Goal: Transaction & Acquisition: Subscribe to service/newsletter

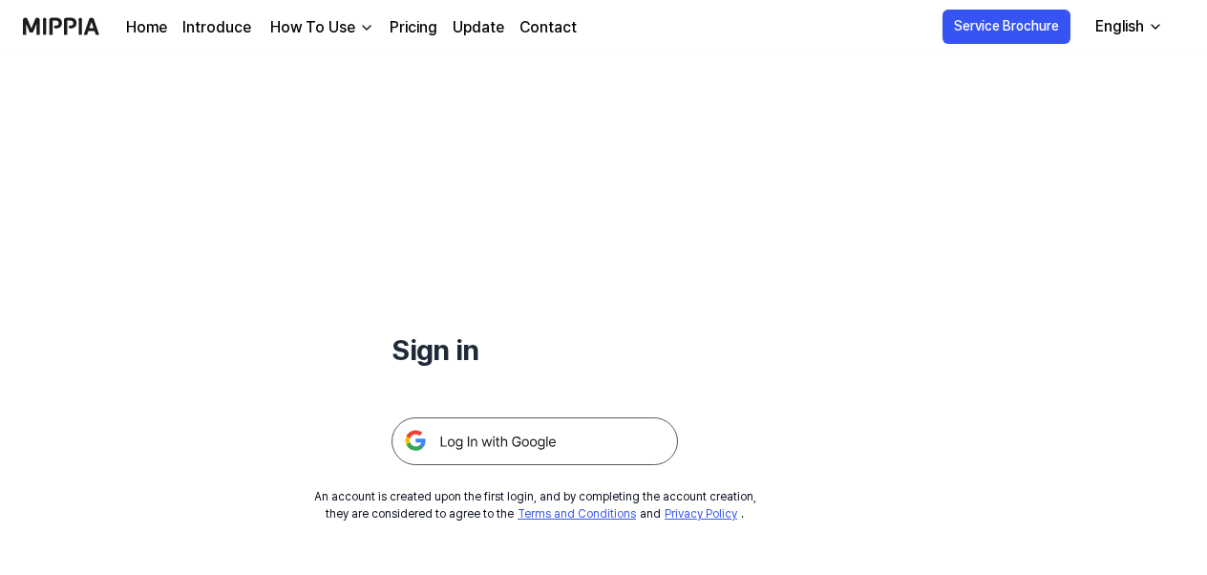
scroll to position [96, 0]
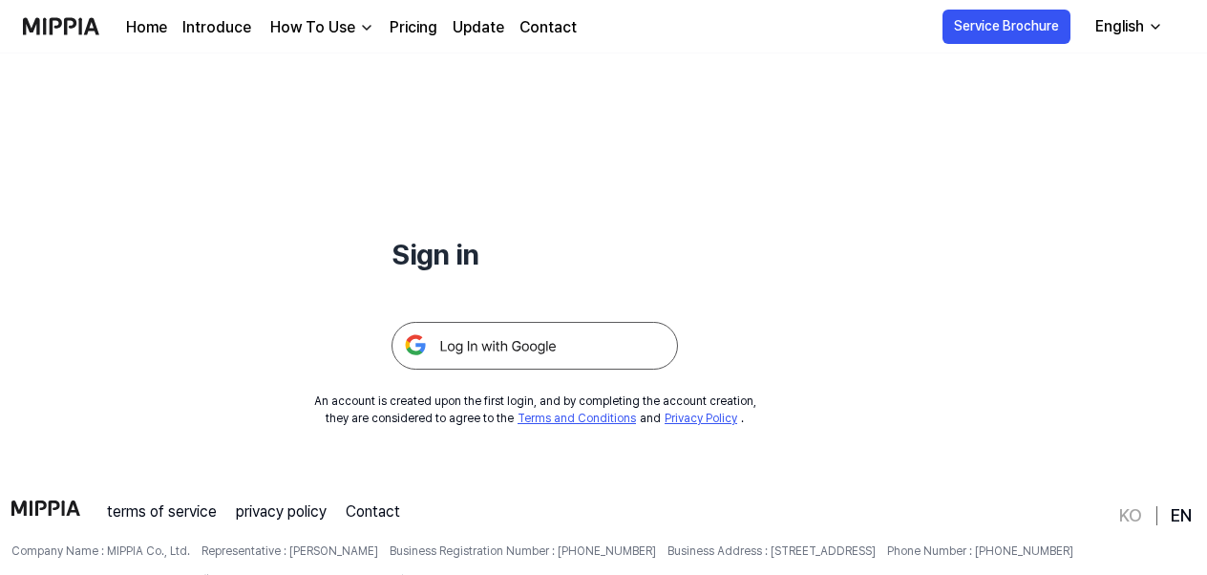
click at [507, 348] on img at bounding box center [535, 346] width 287 height 48
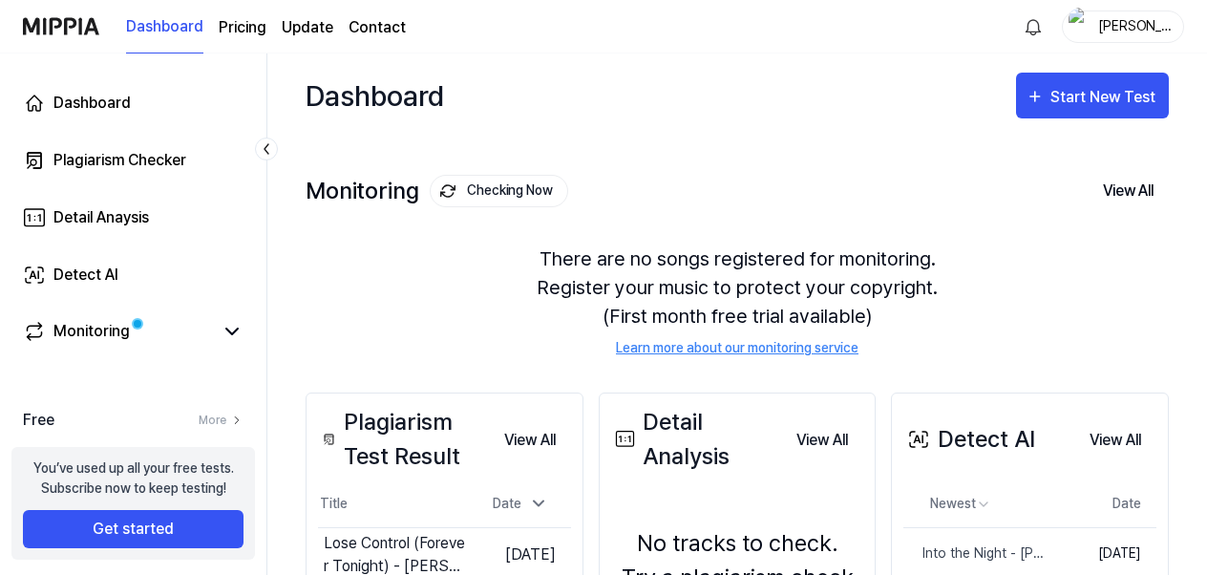
click at [1077, 85] on div "Start New Test" at bounding box center [1105, 97] width 109 height 25
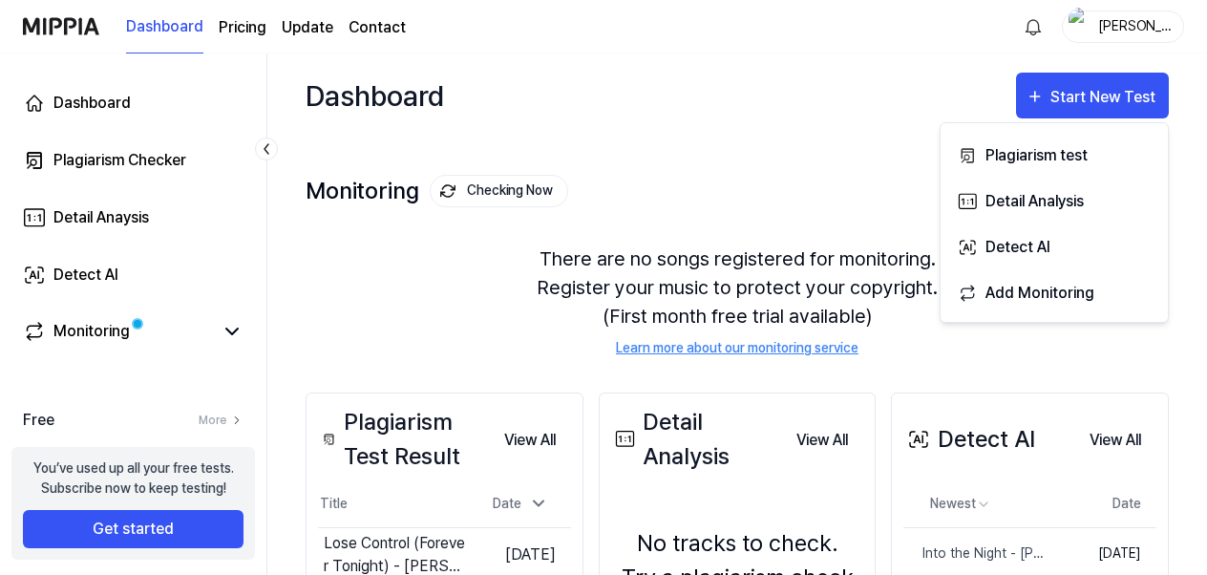
click at [1029, 247] on div "Detect AI" at bounding box center [1069, 247] width 166 height 25
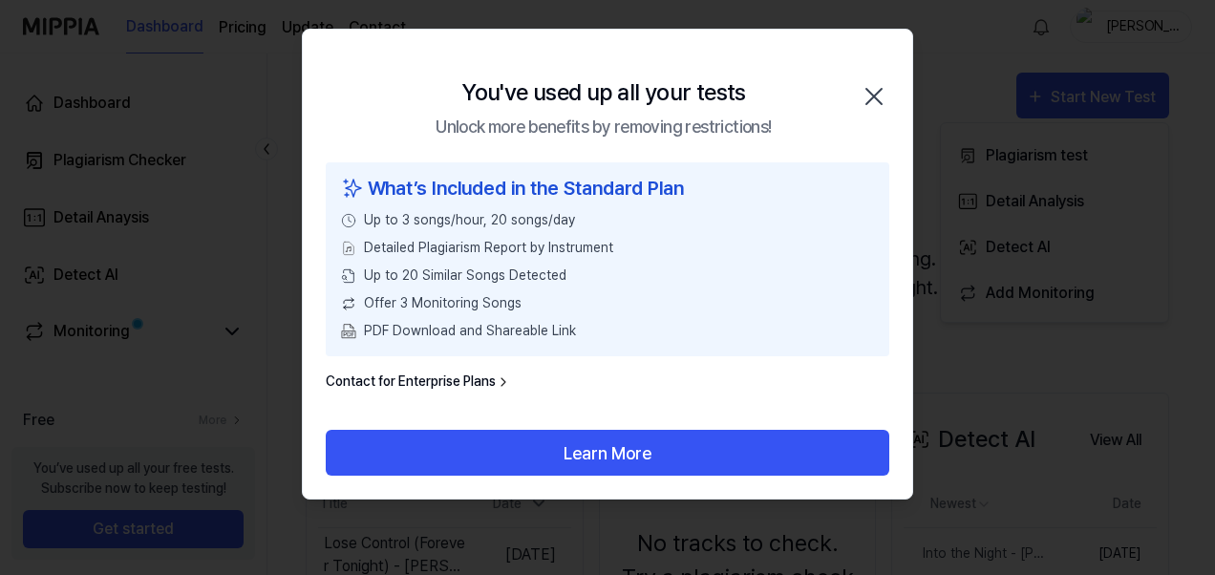
click at [610, 458] on button "Learn More" at bounding box center [607, 453] width 563 height 46
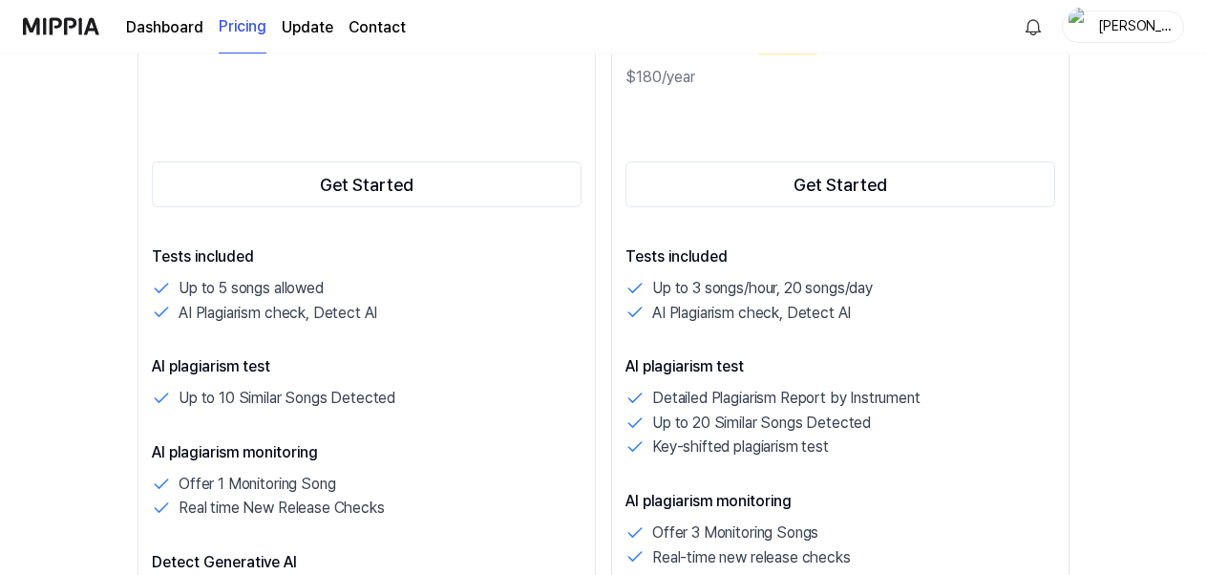
scroll to position [287, 0]
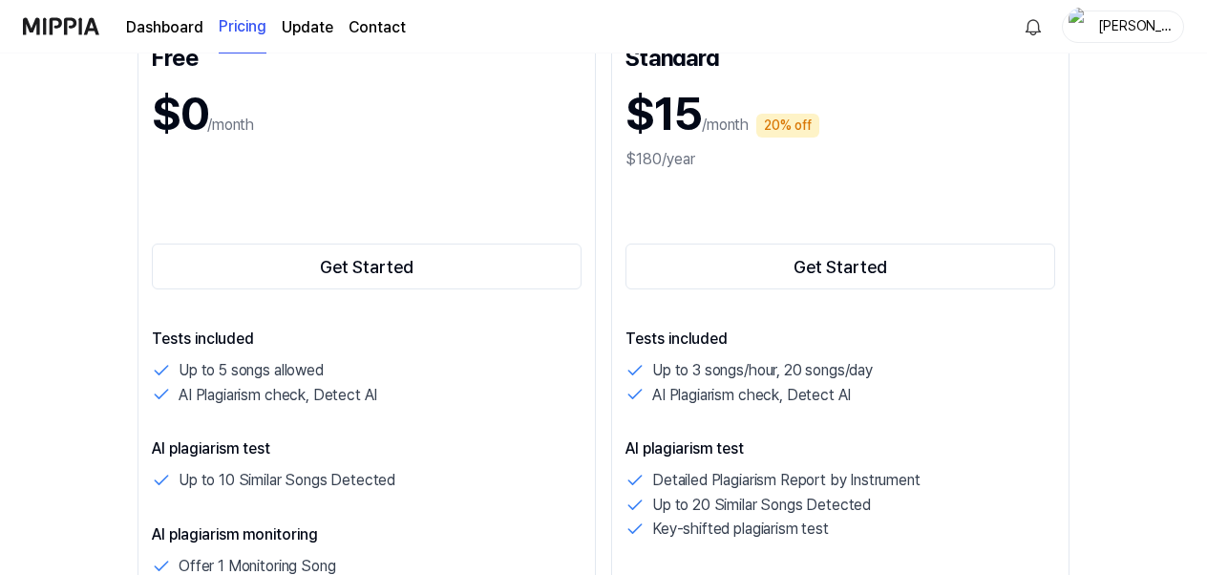
click at [368, 267] on button "Get Started" at bounding box center [367, 267] width 430 height 46
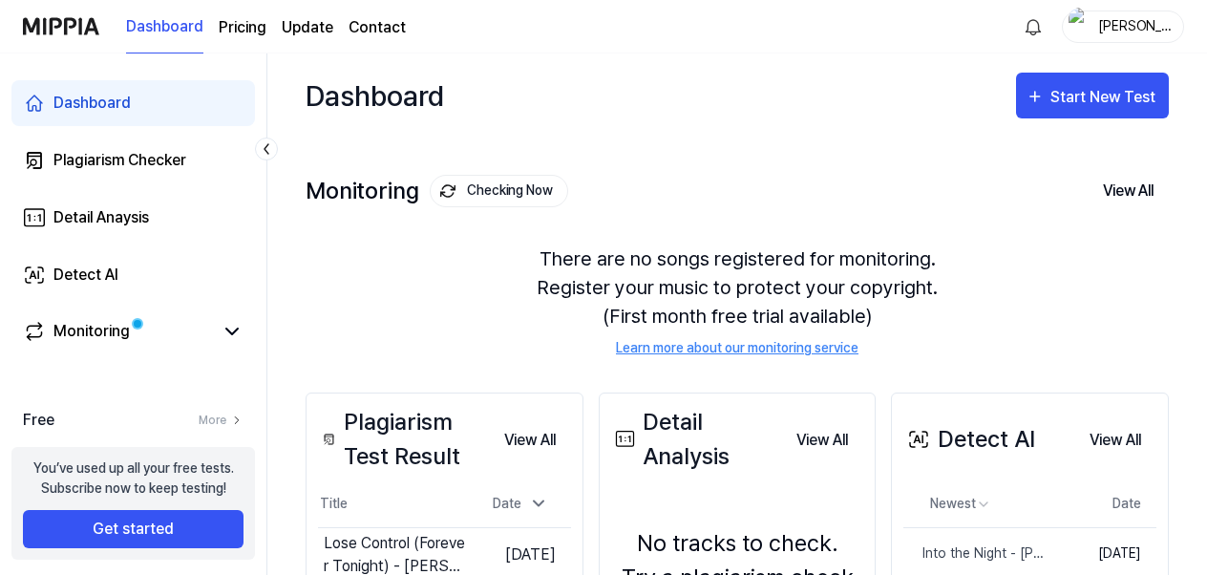
click at [1127, 99] on div "Start New Test" at bounding box center [1105, 97] width 109 height 25
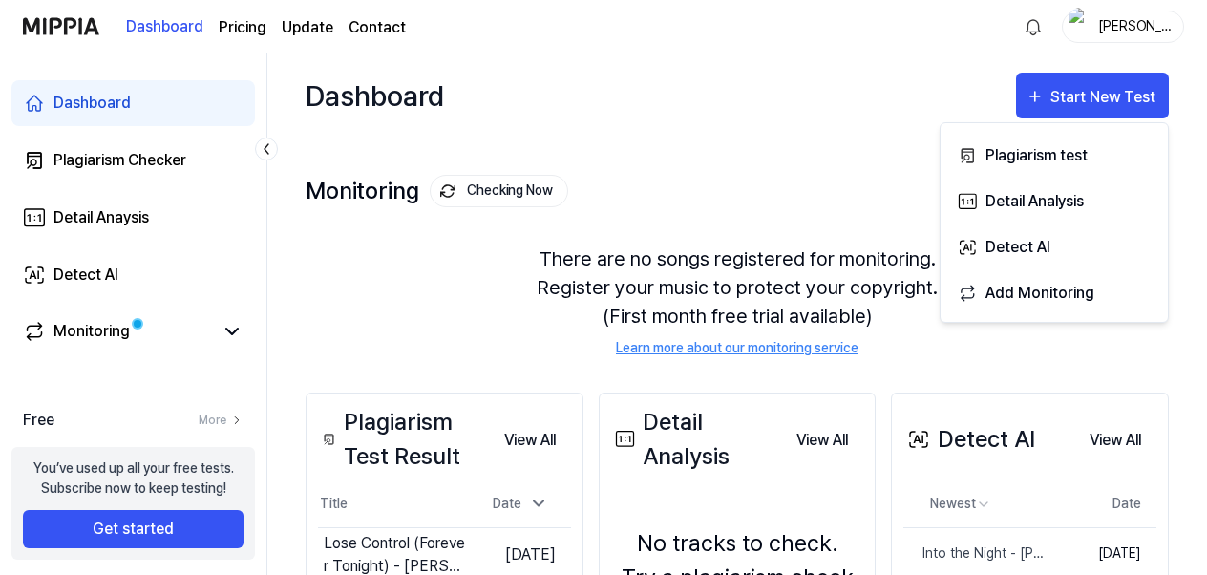
click at [1014, 242] on div "Detect AI" at bounding box center [1069, 247] width 166 height 25
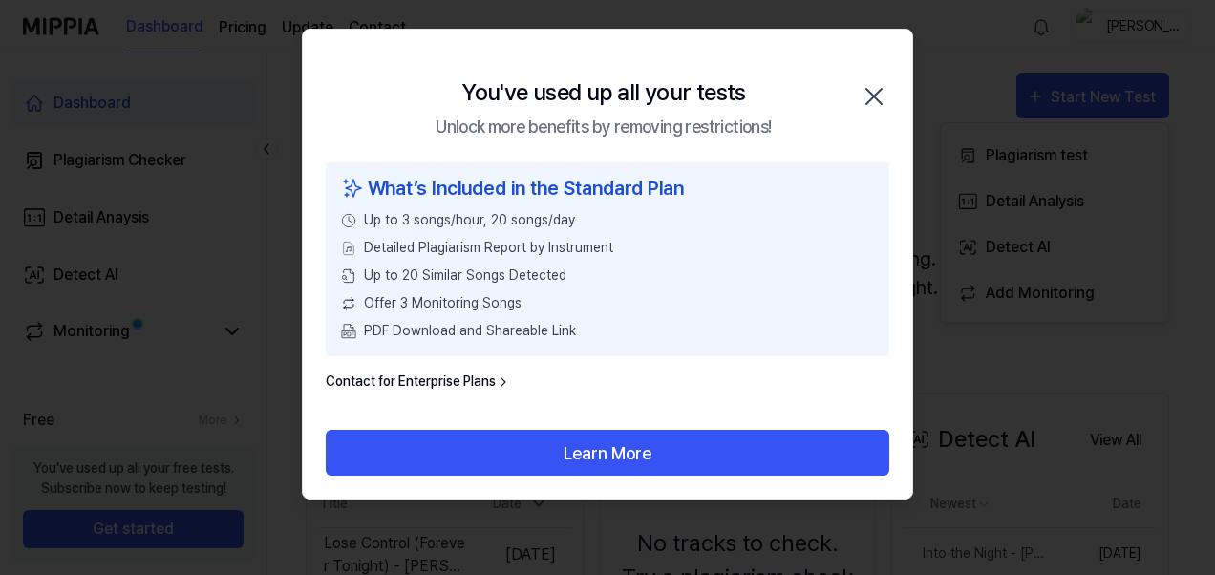
click at [873, 92] on icon "button" at bounding box center [874, 96] width 31 height 31
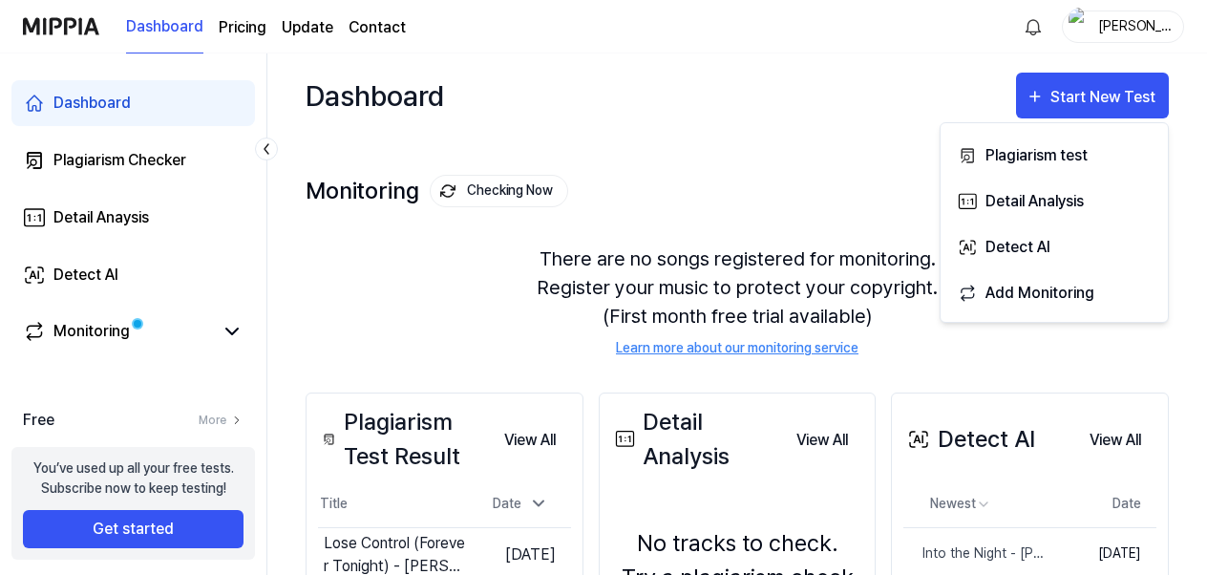
click at [733, 78] on div "Dashboard Start New Test" at bounding box center [737, 95] width 863 height 84
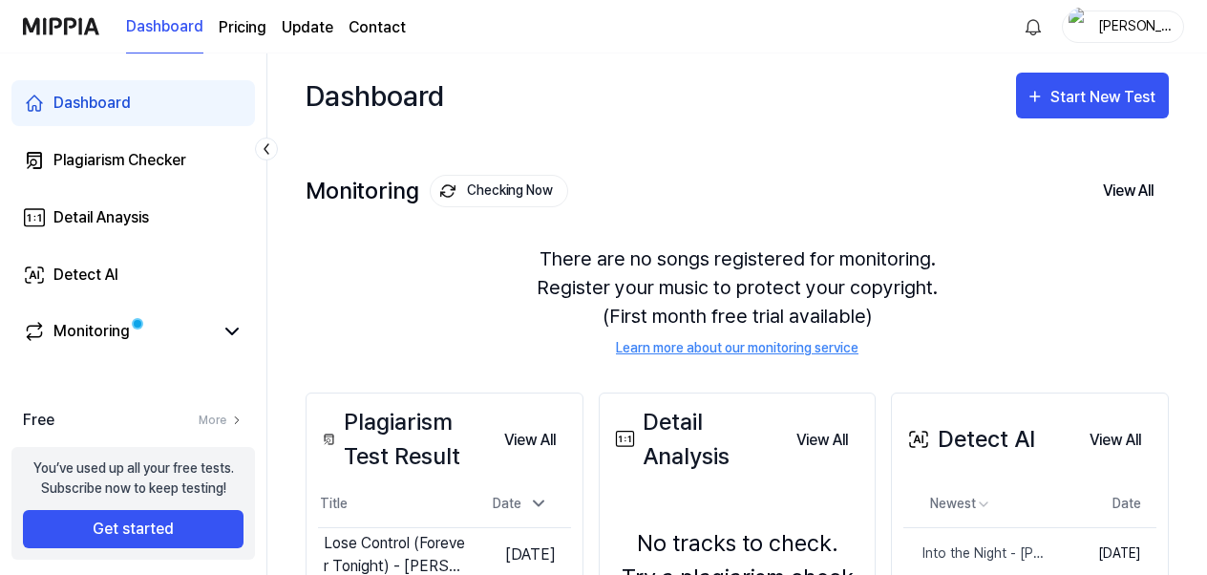
click at [227, 329] on icon at bounding box center [231, 332] width 11 height 6
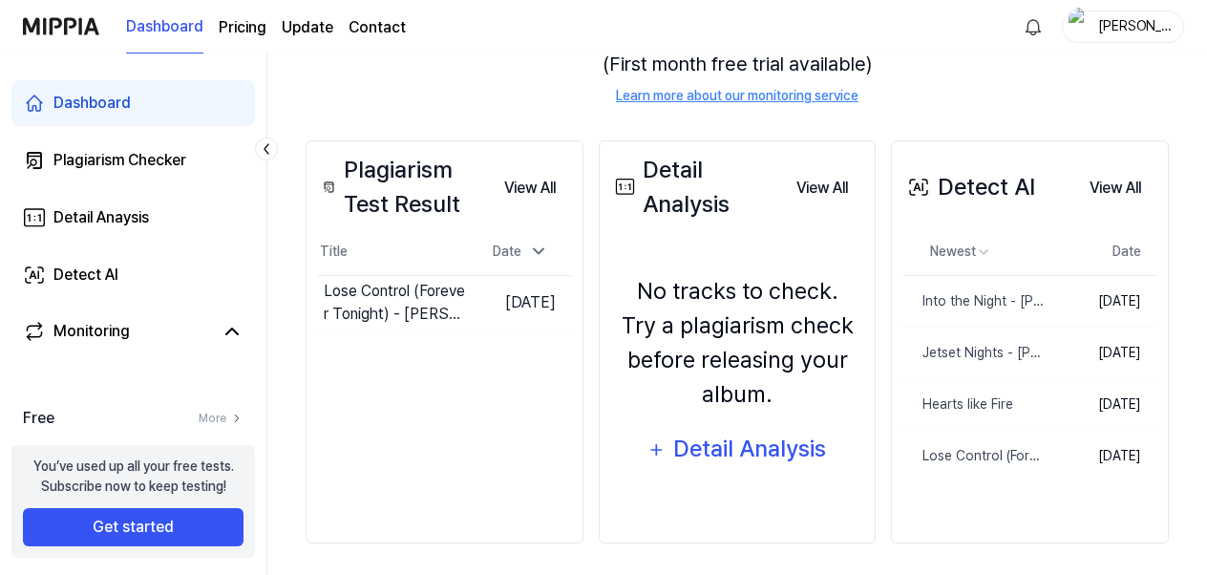
scroll to position [256, 0]
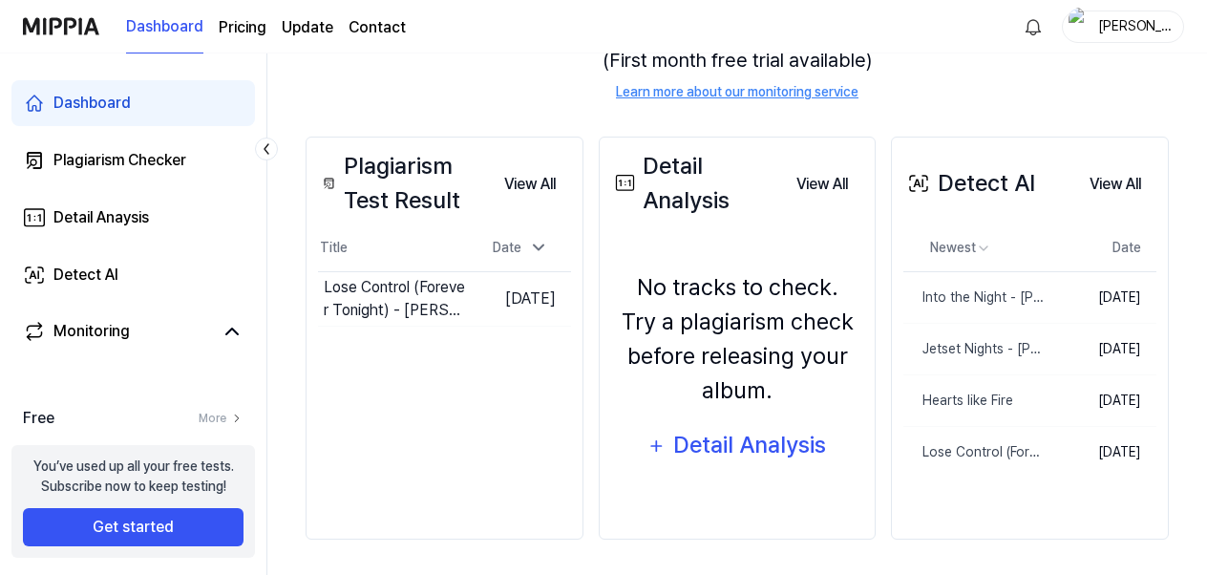
click at [234, 329] on icon at bounding box center [231, 332] width 11 height 6
click at [174, 529] on button "Get started" at bounding box center [133, 529] width 221 height 38
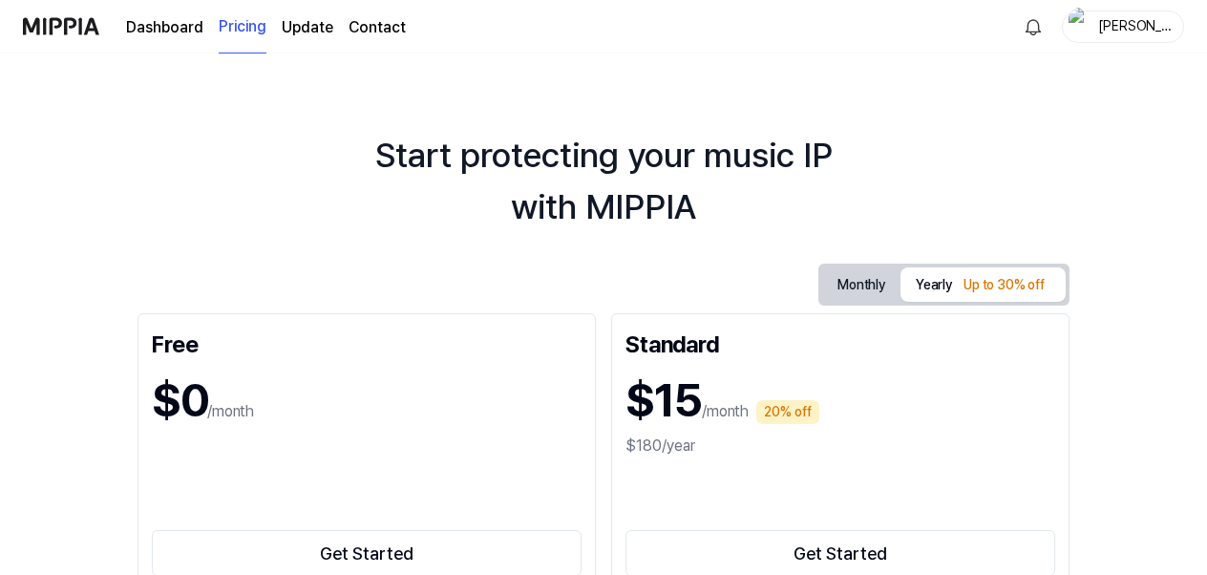
click at [1083, 23] on img "button" at bounding box center [1080, 27] width 23 height 38
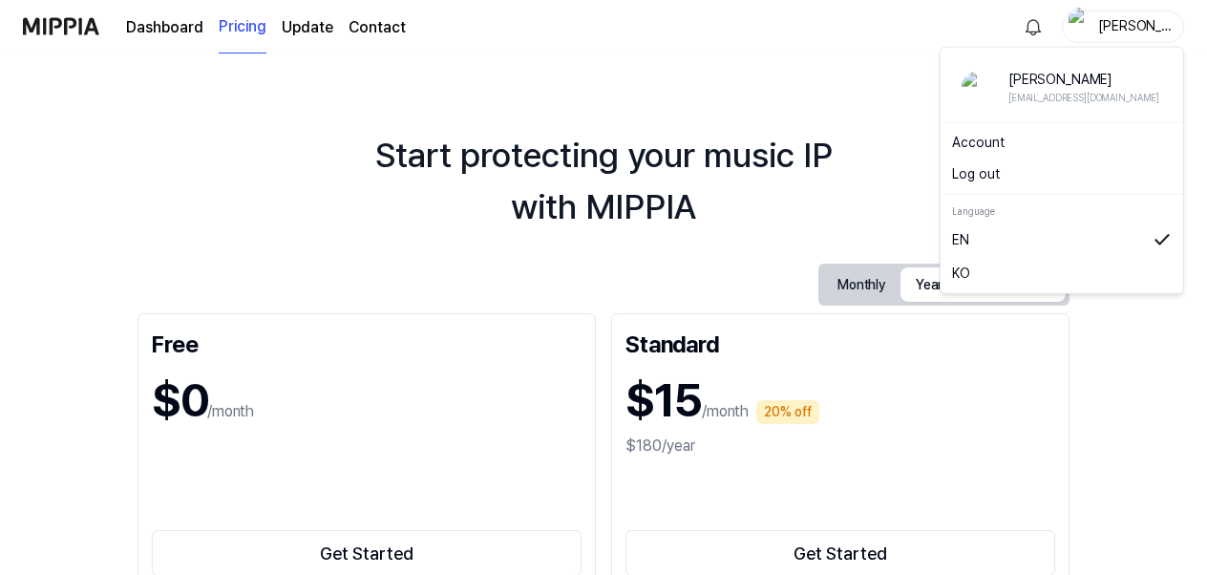
click at [754, 72] on div "Start protecting your music IP with MIPPIA Monthly Yearly Up to 30% off Free $0…" at bounding box center [603, 313] width 1207 height 521
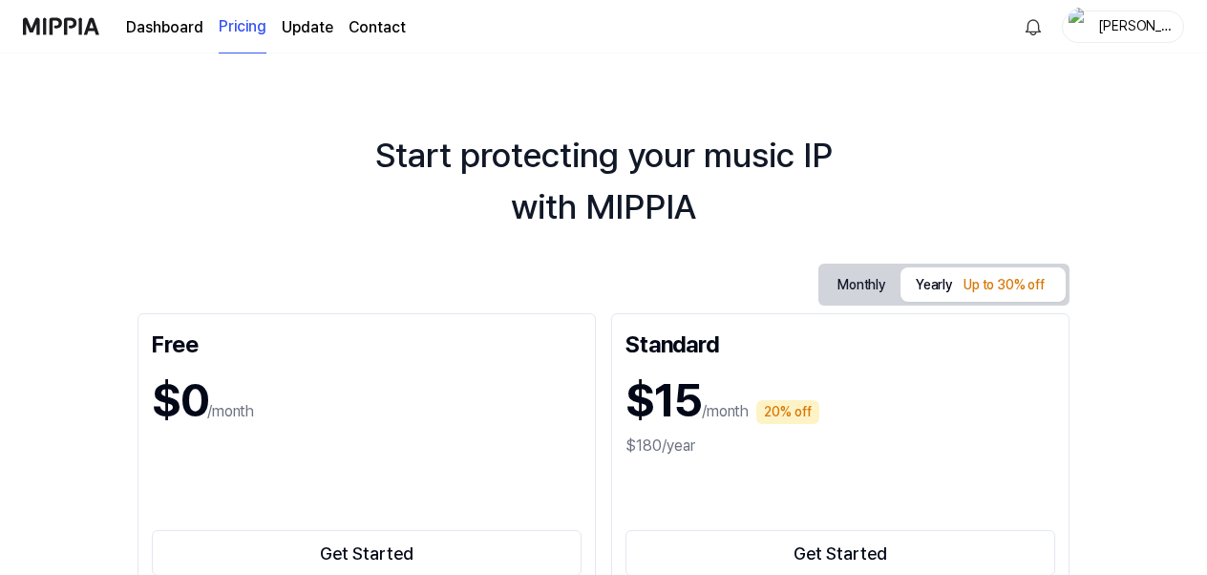
click at [164, 23] on link "Dashboard" at bounding box center [164, 27] width 77 height 23
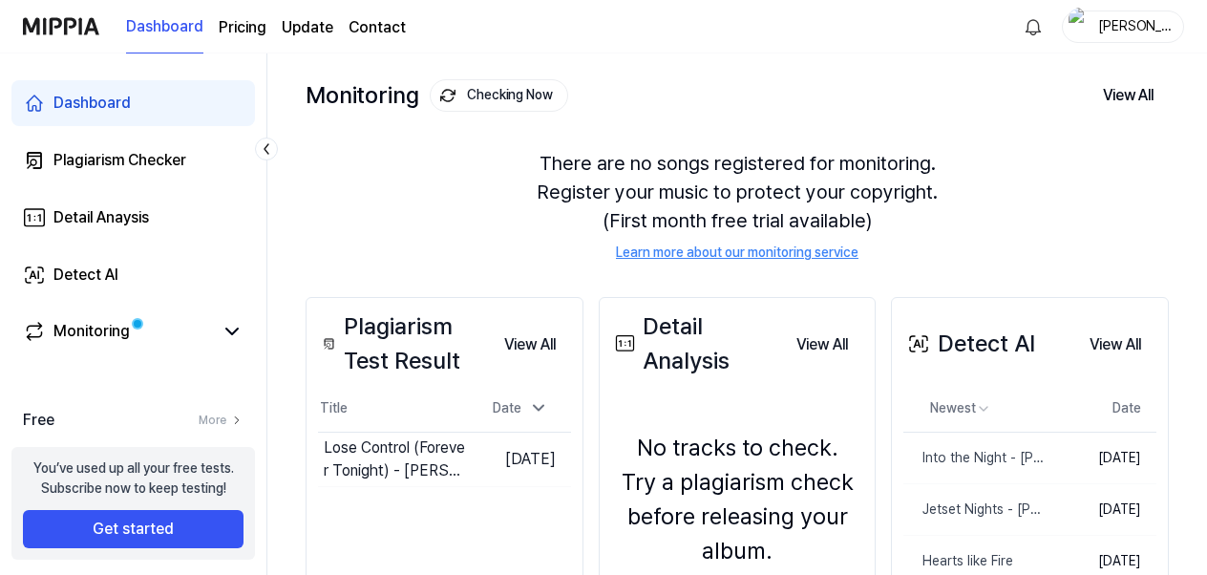
scroll to position [191, 0]
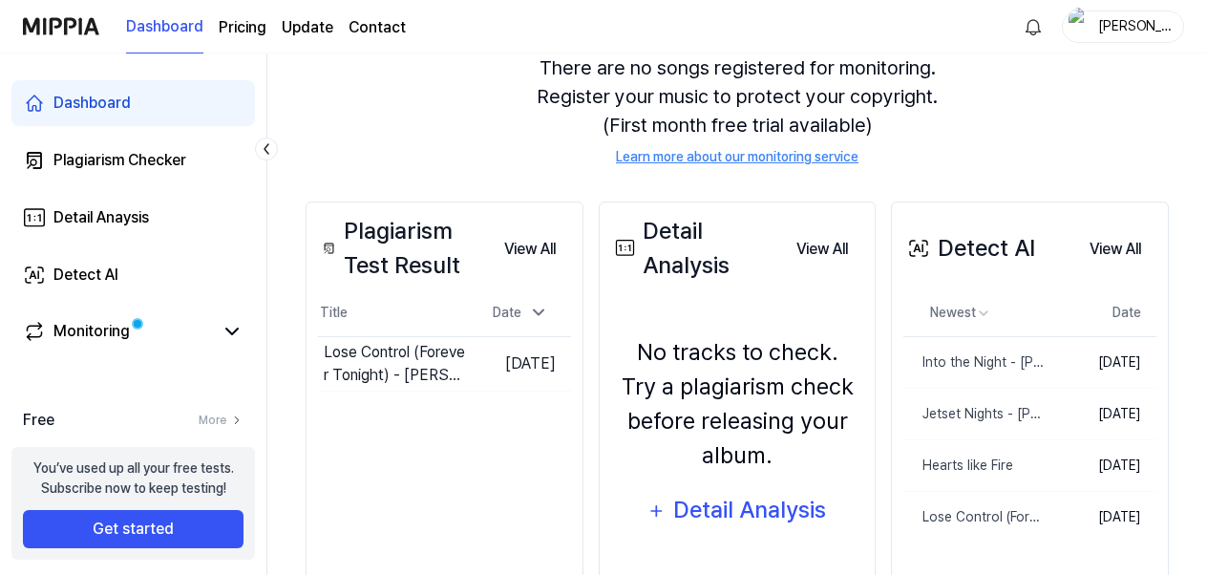
click at [97, 271] on div "Detect AI" at bounding box center [85, 275] width 65 height 23
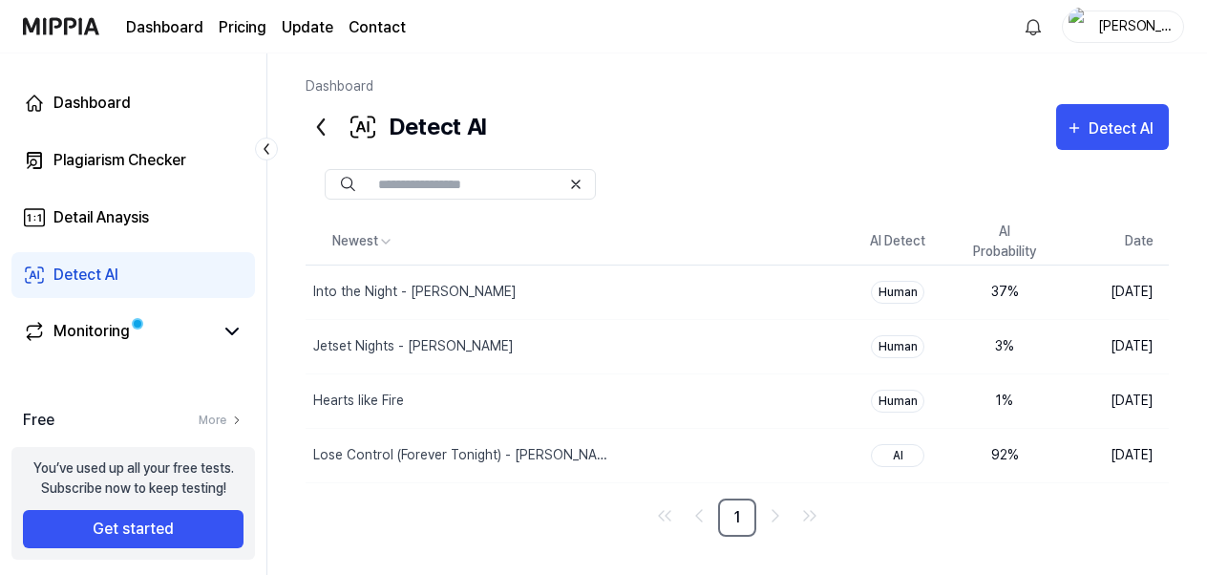
click at [0, 0] on button "Delete" at bounding box center [0, 0] width 0 height 0
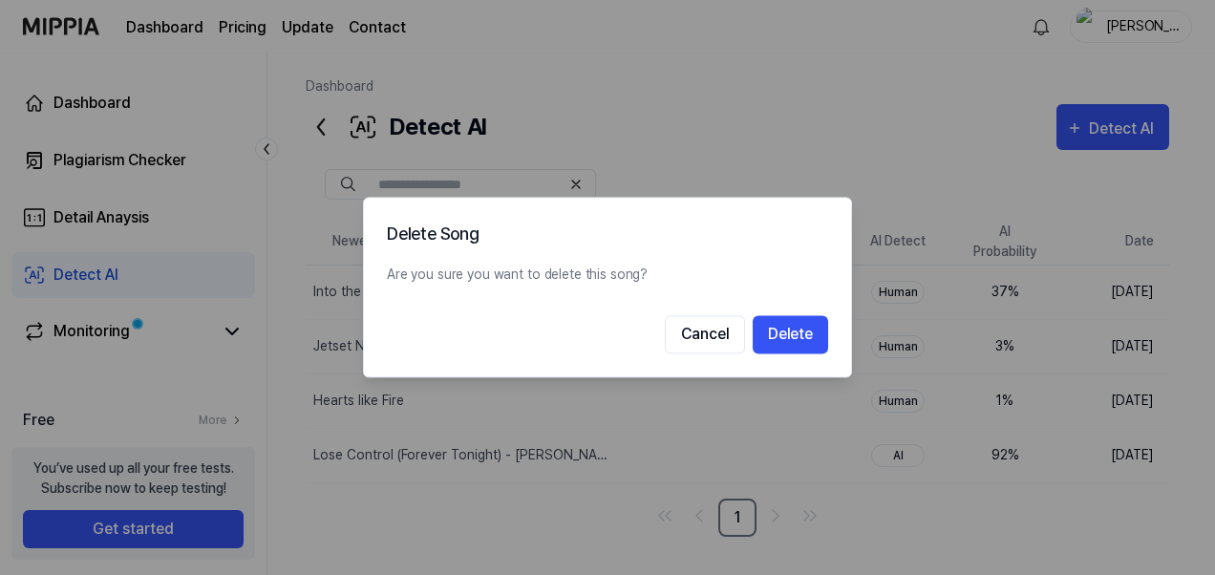
click at [782, 330] on button "Delete" at bounding box center [790, 335] width 75 height 38
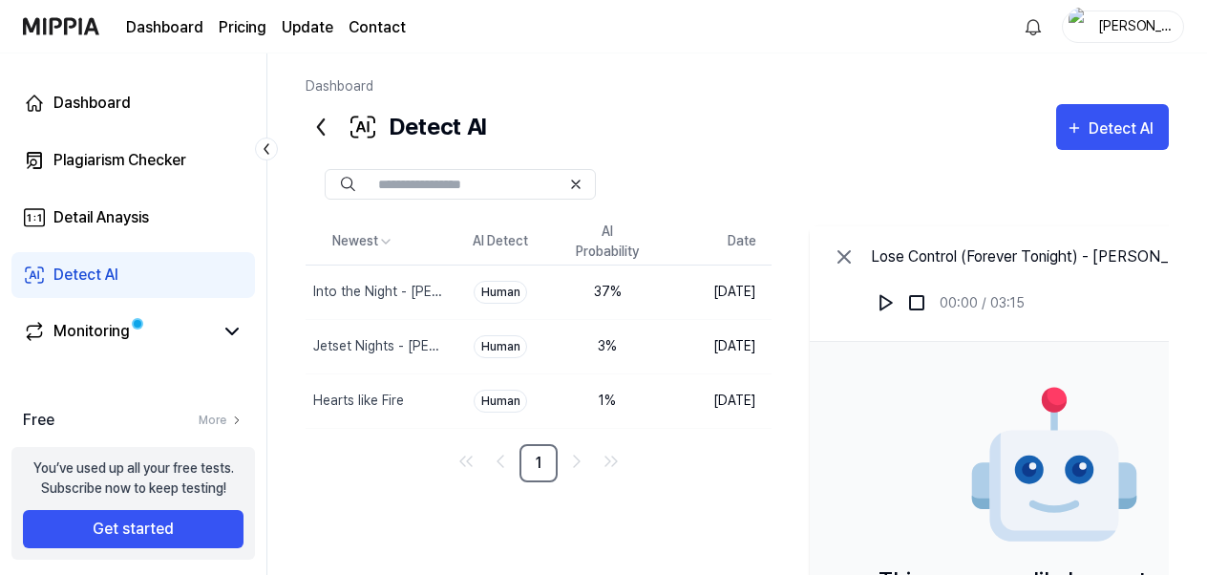
click at [856, 252] on icon at bounding box center [844, 256] width 23 height 23
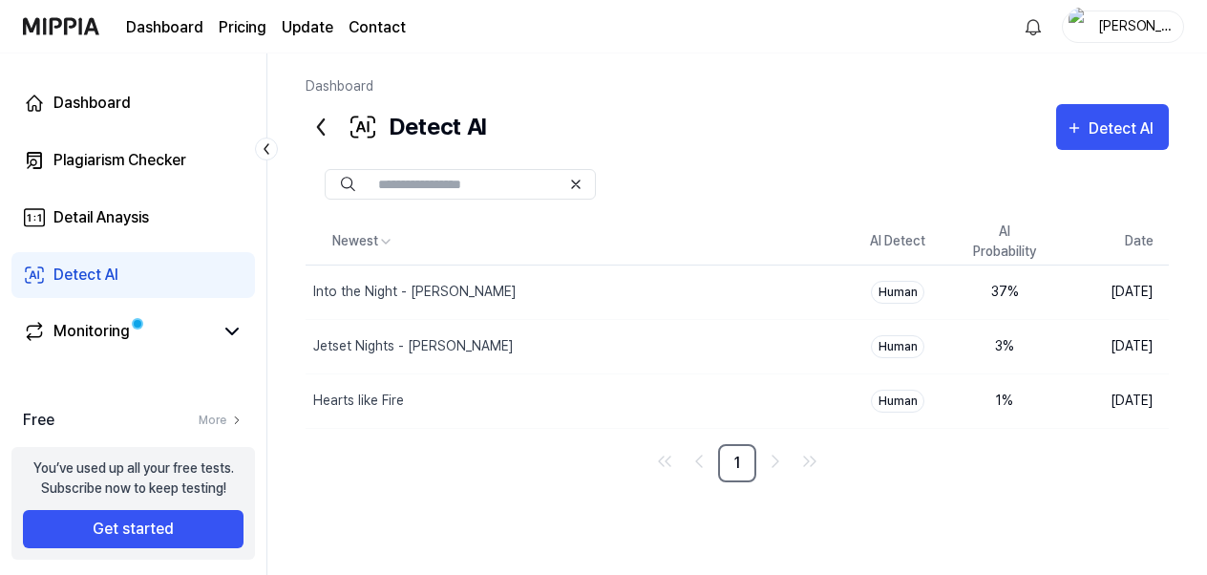
click at [1117, 133] on div "Detect AI" at bounding box center [1124, 129] width 71 height 25
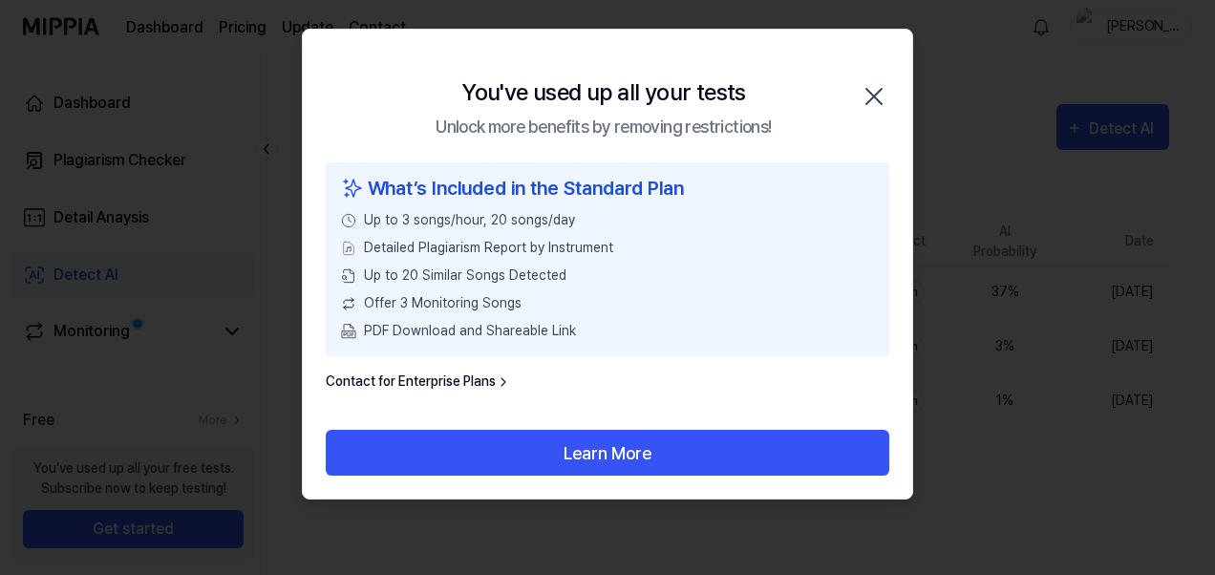
click at [873, 94] on icon "button" at bounding box center [874, 96] width 31 height 31
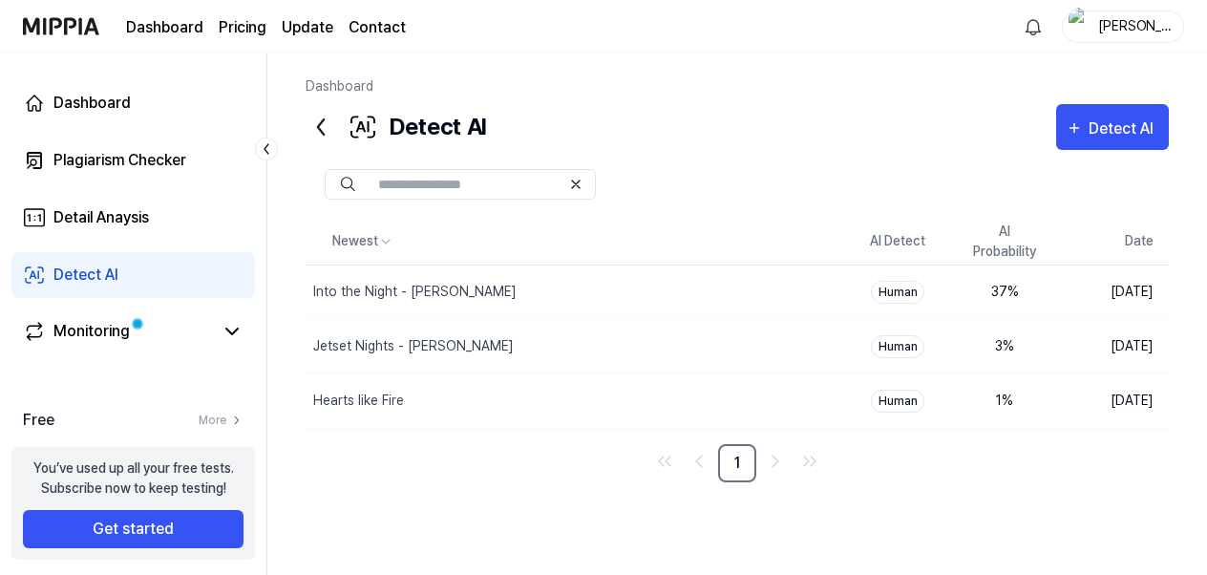
scroll to position [55, 0]
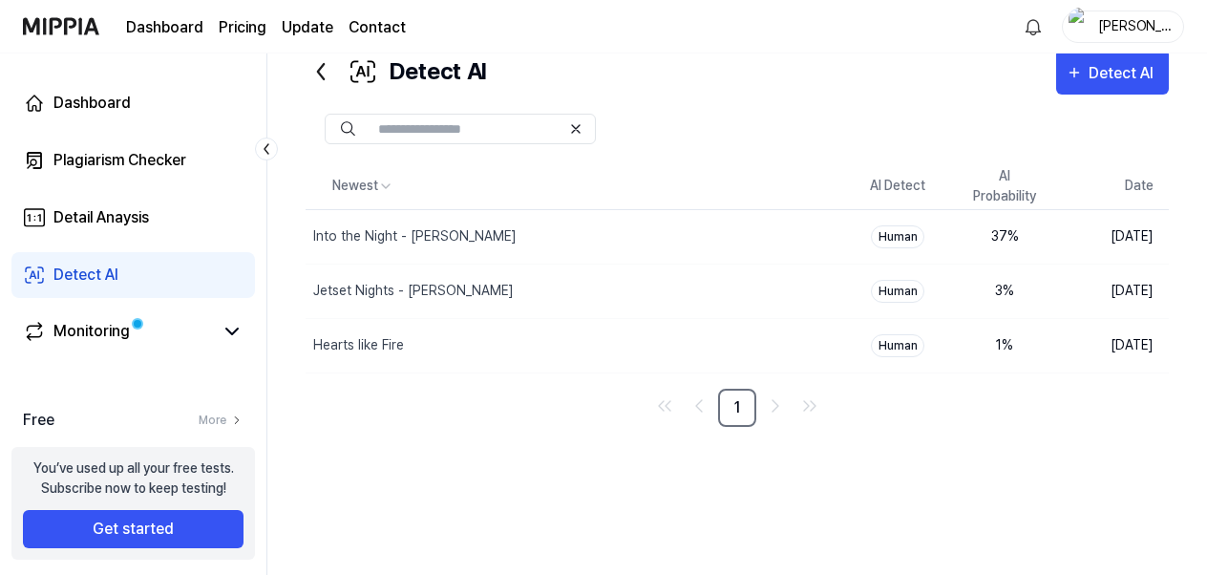
click at [118, 536] on button "Get started" at bounding box center [133, 529] width 221 height 38
